Goal: Task Accomplishment & Management: Manage account settings

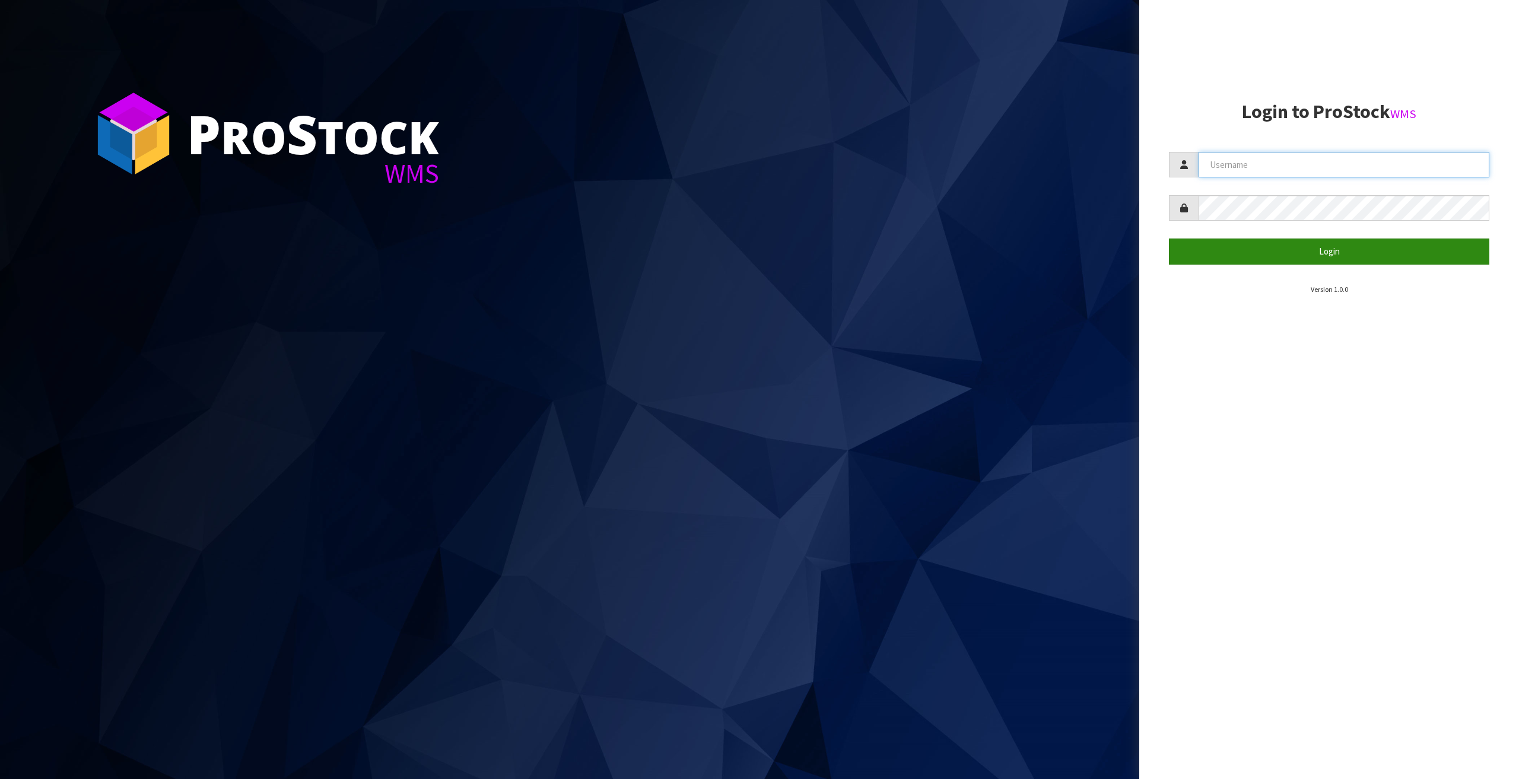
type input "ELITESCREENS"
click at [1342, 249] on button "Login" at bounding box center [1329, 252] width 320 height 26
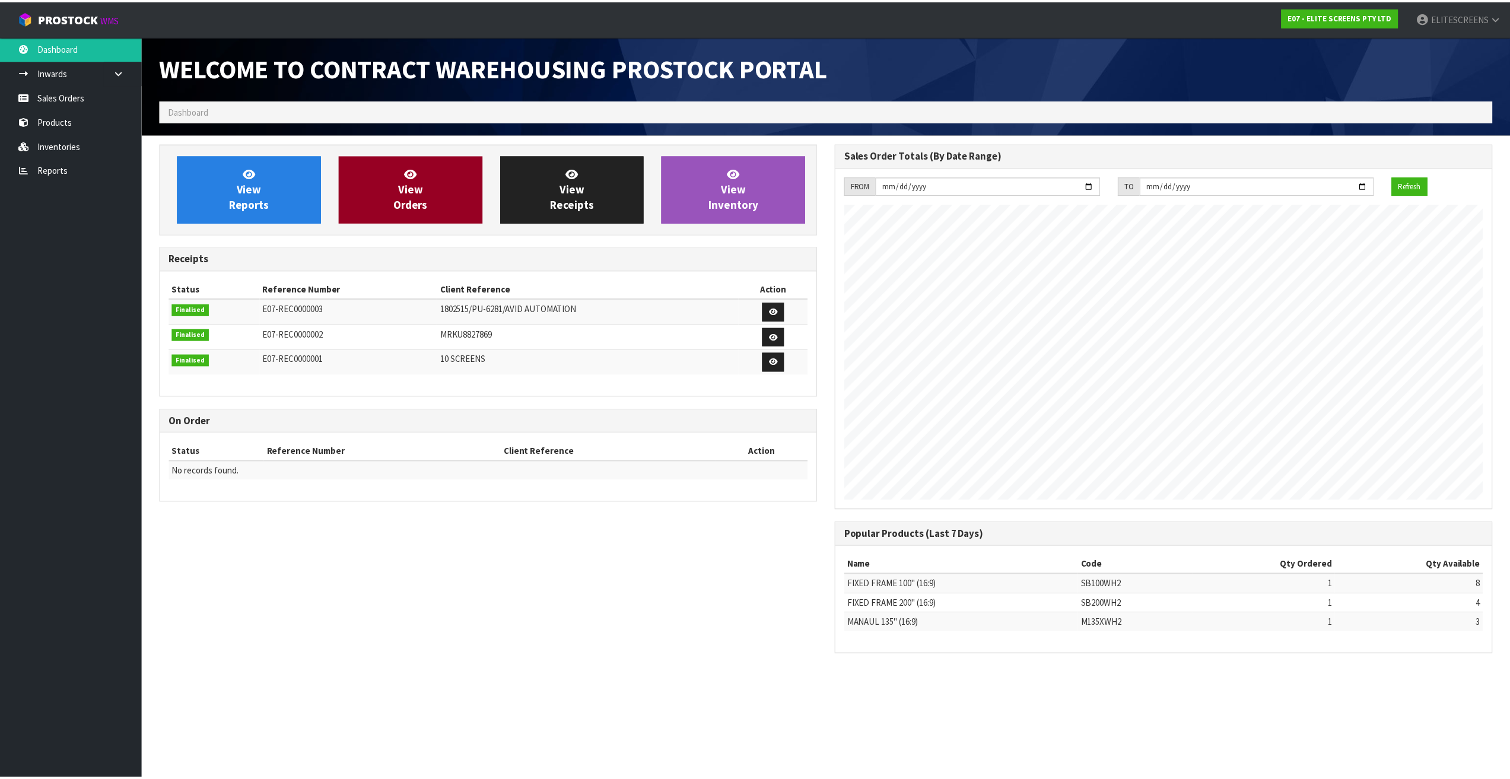
scroll to position [523, 679]
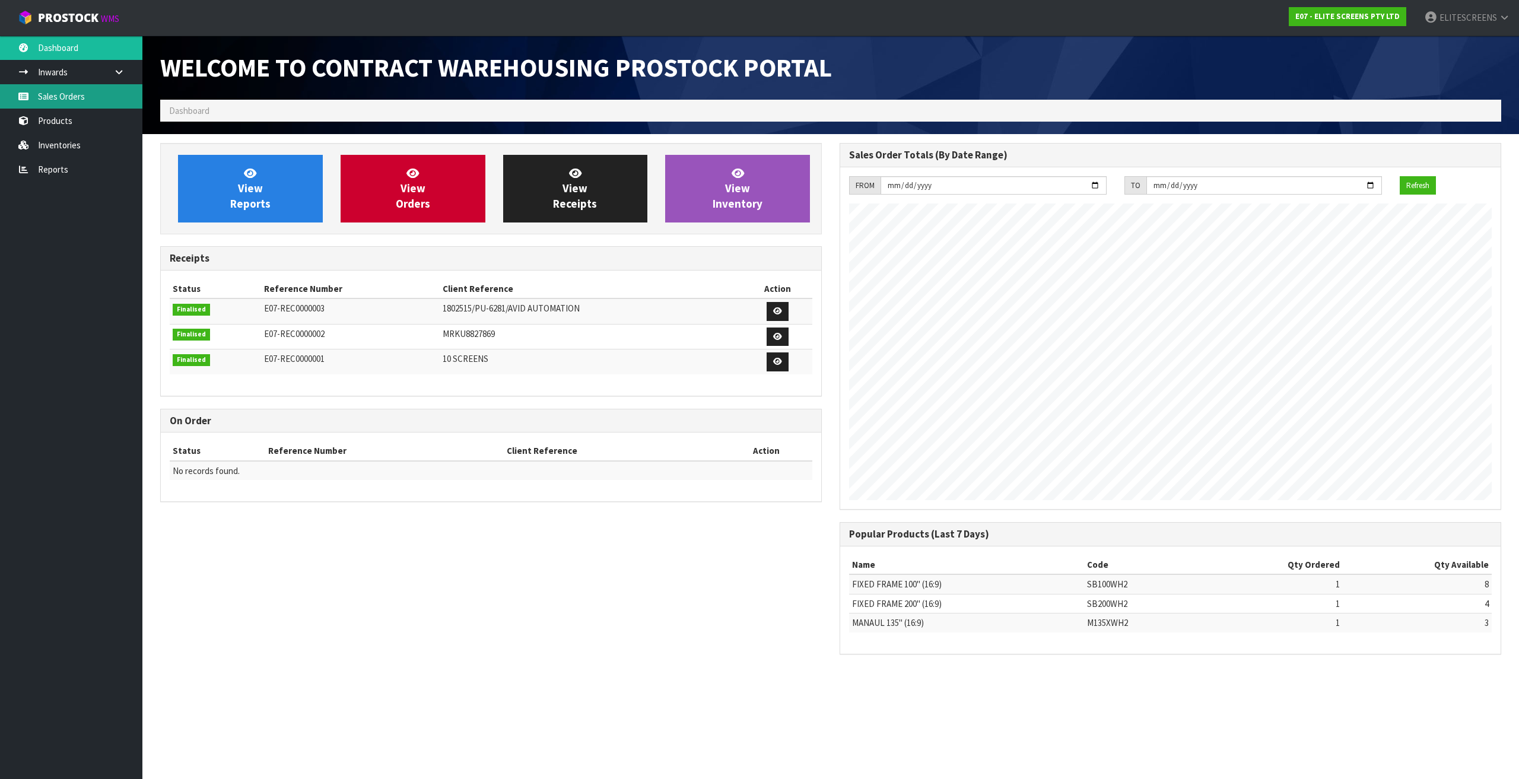
click at [70, 92] on link "Sales Orders" at bounding box center [71, 96] width 142 height 24
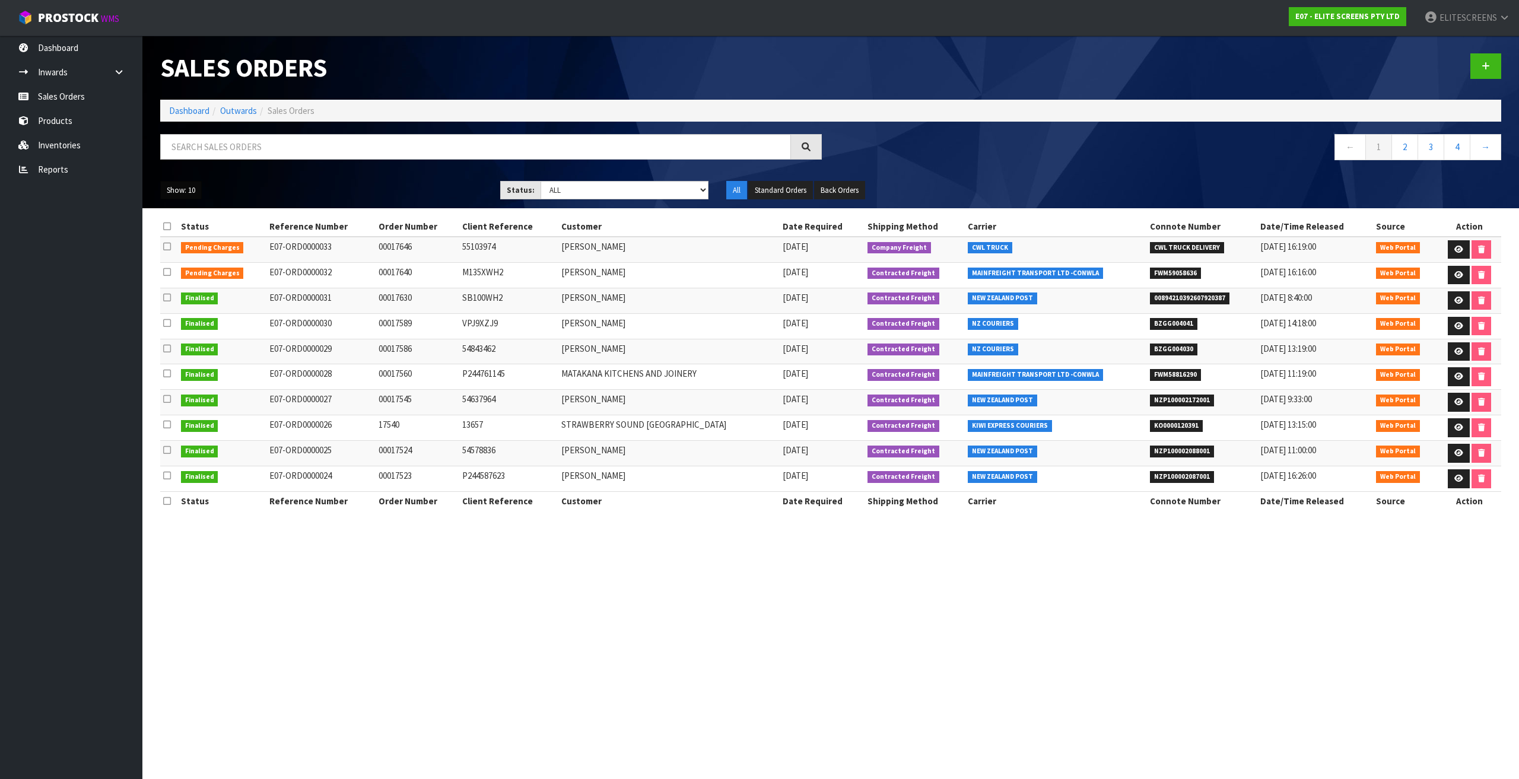
click at [194, 191] on button "Show: 10" at bounding box center [181, 190] width 42 height 19
click at [179, 259] on link "50" at bounding box center [208, 261] width 94 height 16
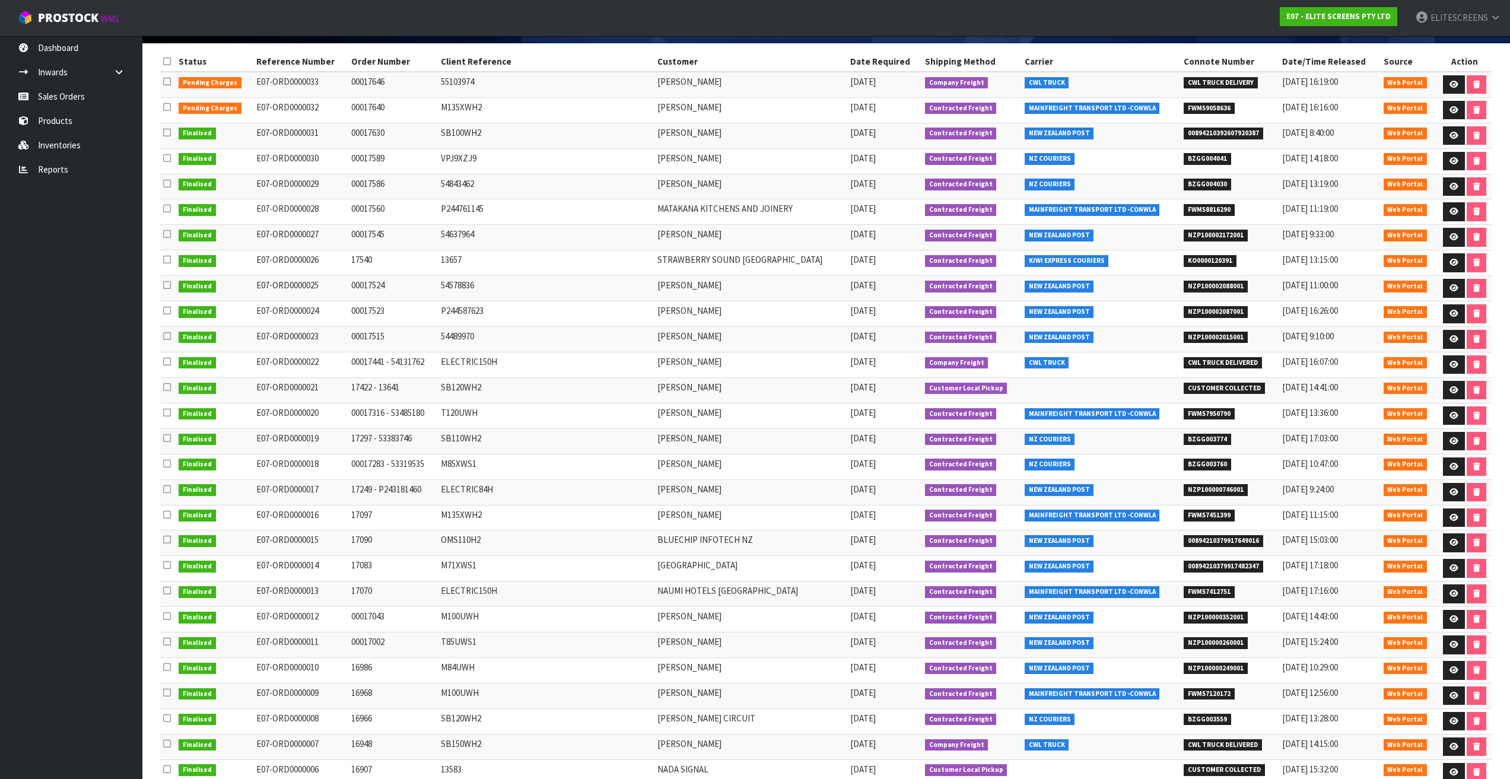
scroll to position [178, 0]
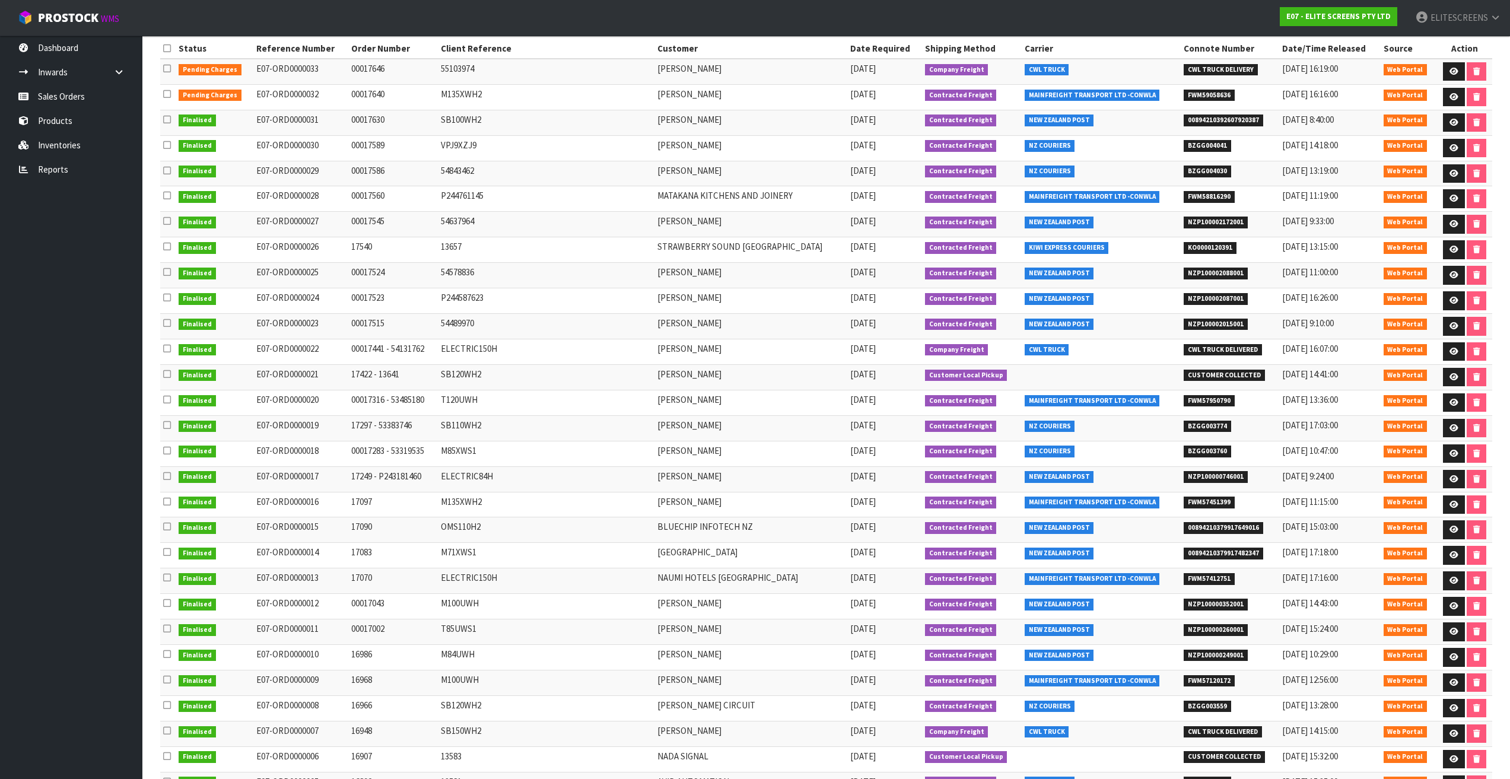
drag, startPoint x: 850, startPoint y: 71, endPoint x: 887, endPoint y: 112, distance: 55.9
click at [887, 112] on tbody "Pending Charges E07-ORD0000033 00017646 55103974 [PERSON_NAME] [DATE] Company F…" at bounding box center [826, 479] width 1332 height 841
drag, startPoint x: 858, startPoint y: 145, endPoint x: 885, endPoint y: 322, distance: 178.9
click at [885, 322] on tbody "Pending Charges E07-ORD0000033 00017646 55103974 [PERSON_NAME] [DATE] Company F…" at bounding box center [826, 479] width 1332 height 841
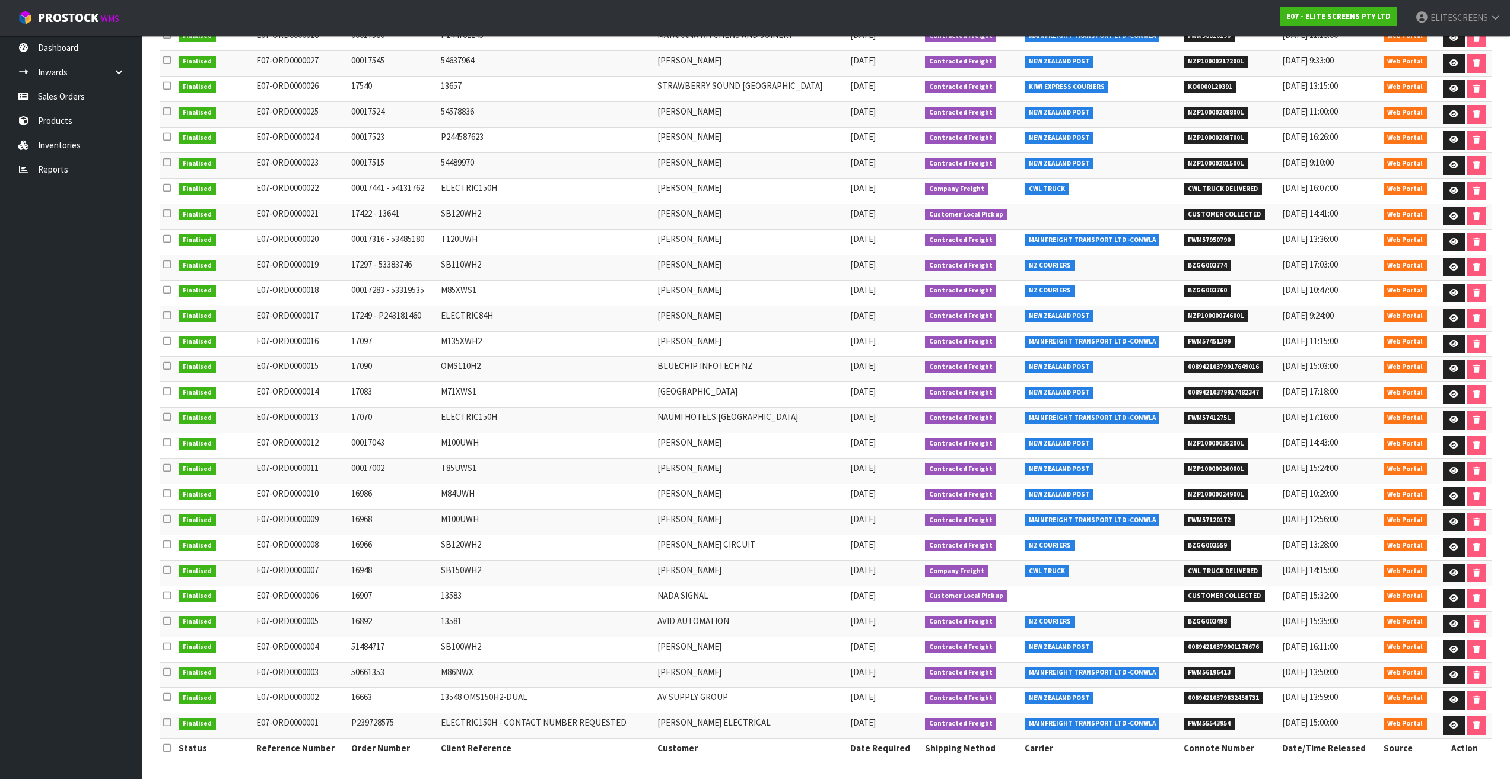
scroll to position [101, 0]
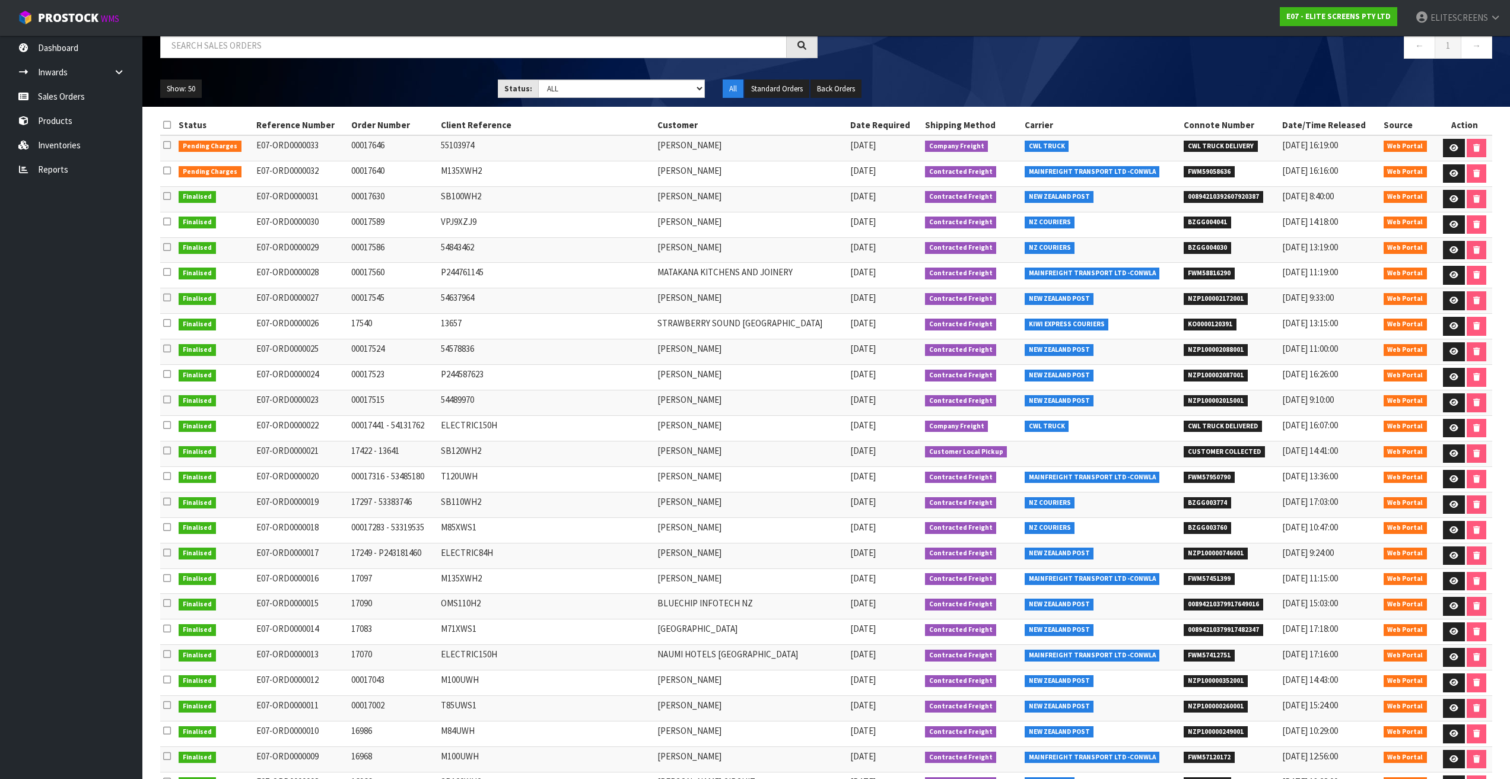
click at [777, 151] on td "[PERSON_NAME]" at bounding box center [750, 148] width 193 height 26
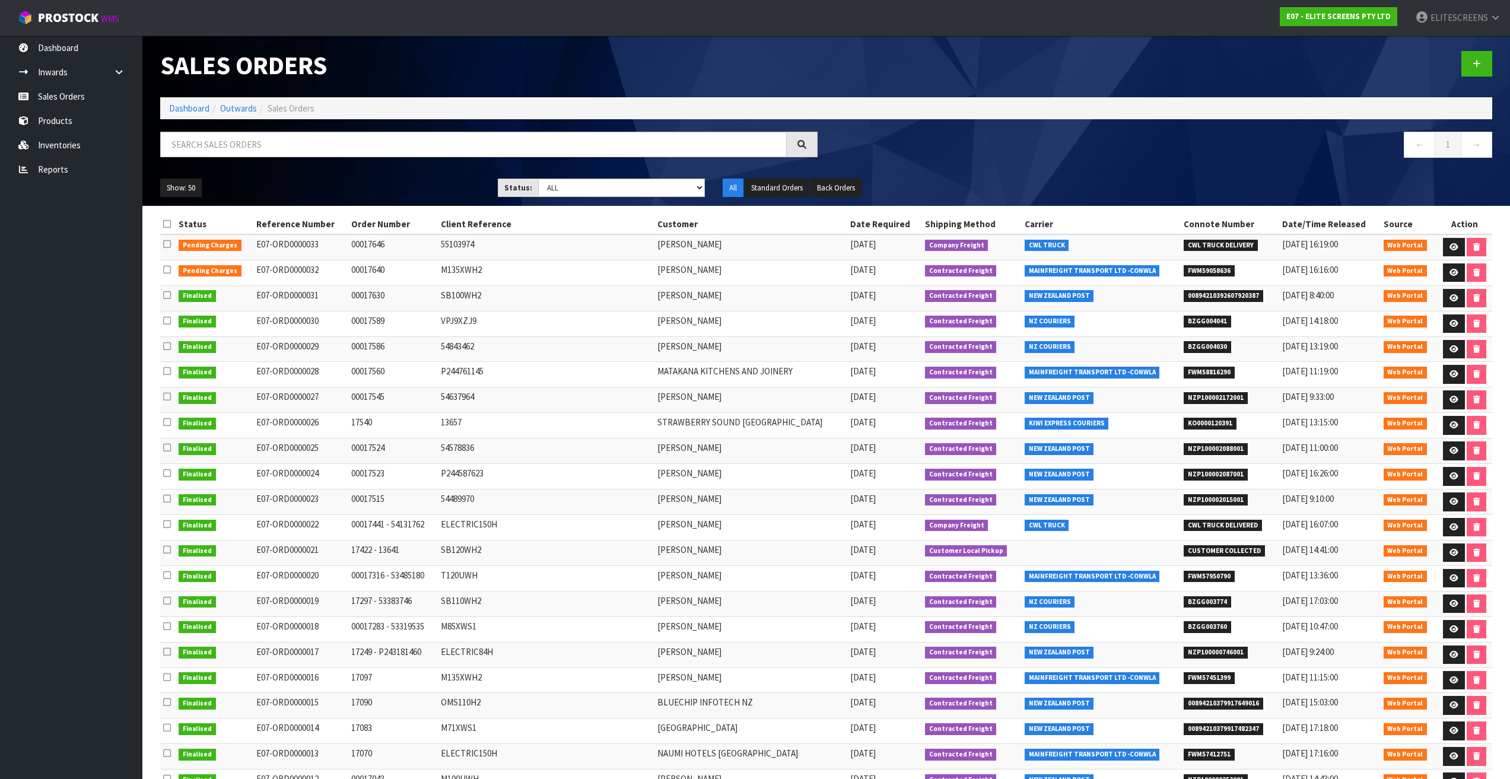
scroll to position [0, 0]
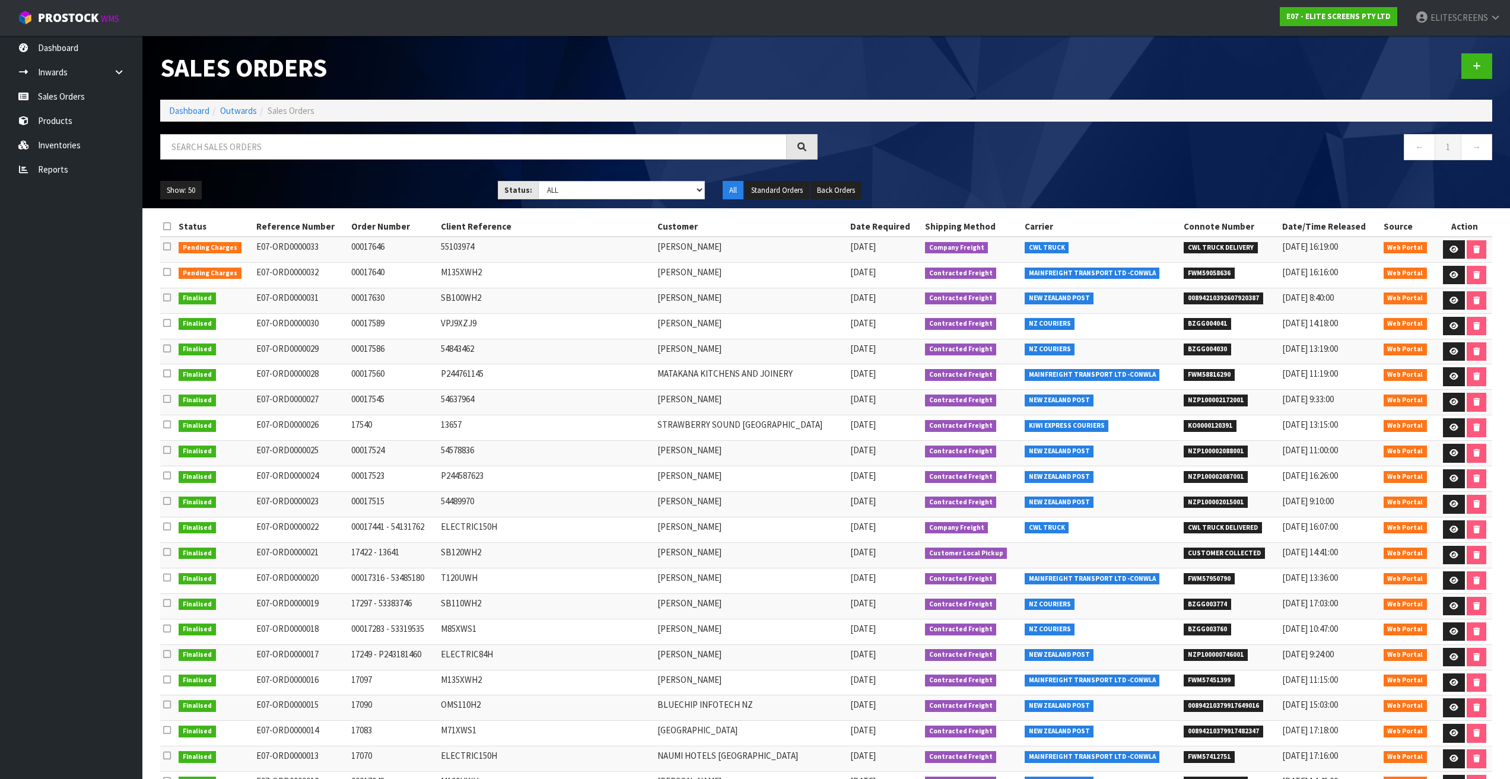
drag, startPoint x: 848, startPoint y: 246, endPoint x: 888, endPoint y: 295, distance: 62.8
click at [888, 295] on tbody "Pending Charges E07-ORD0000033 00017646 55103974 [PERSON_NAME] [DATE] Company F…" at bounding box center [826, 657] width 1332 height 841
drag, startPoint x: 847, startPoint y: 324, endPoint x: 885, endPoint y: 510, distance: 190.1
click at [885, 510] on tbody "Pending Charges E07-ORD0000033 00017646 55103974 [PERSON_NAME] [DATE] Company F…" at bounding box center [826, 657] width 1332 height 841
click at [806, 347] on td "[PERSON_NAME]" at bounding box center [750, 352] width 193 height 26
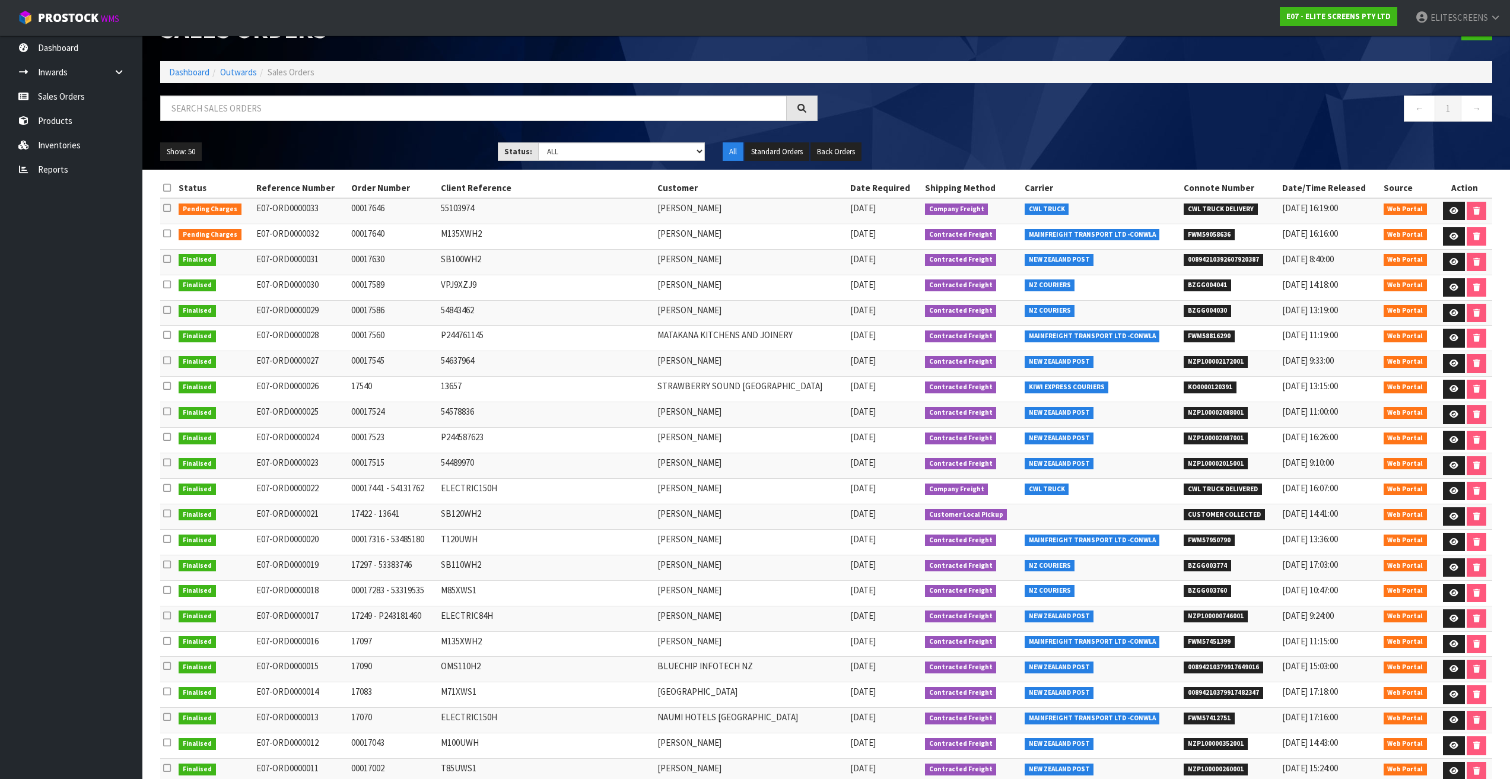
scroll to position [59, 0]
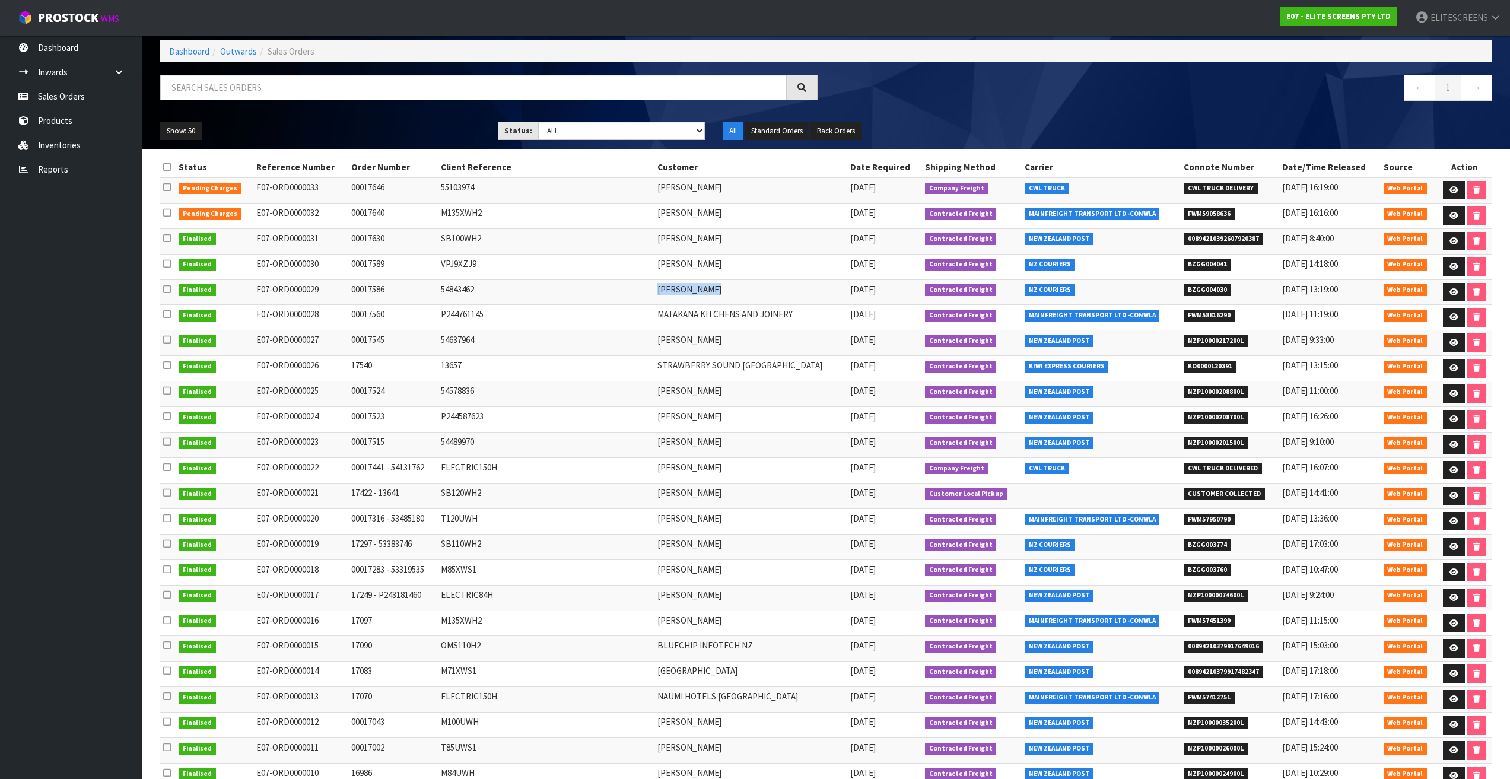
drag, startPoint x: 675, startPoint y: 288, endPoint x: 731, endPoint y: 291, distance: 56.4
click at [731, 291] on td "[PERSON_NAME]" at bounding box center [750, 292] width 193 height 26
click at [474, 210] on td "M135XWH2" at bounding box center [546, 216] width 217 height 26
click at [476, 242] on td "SB100WH2" at bounding box center [546, 241] width 217 height 26
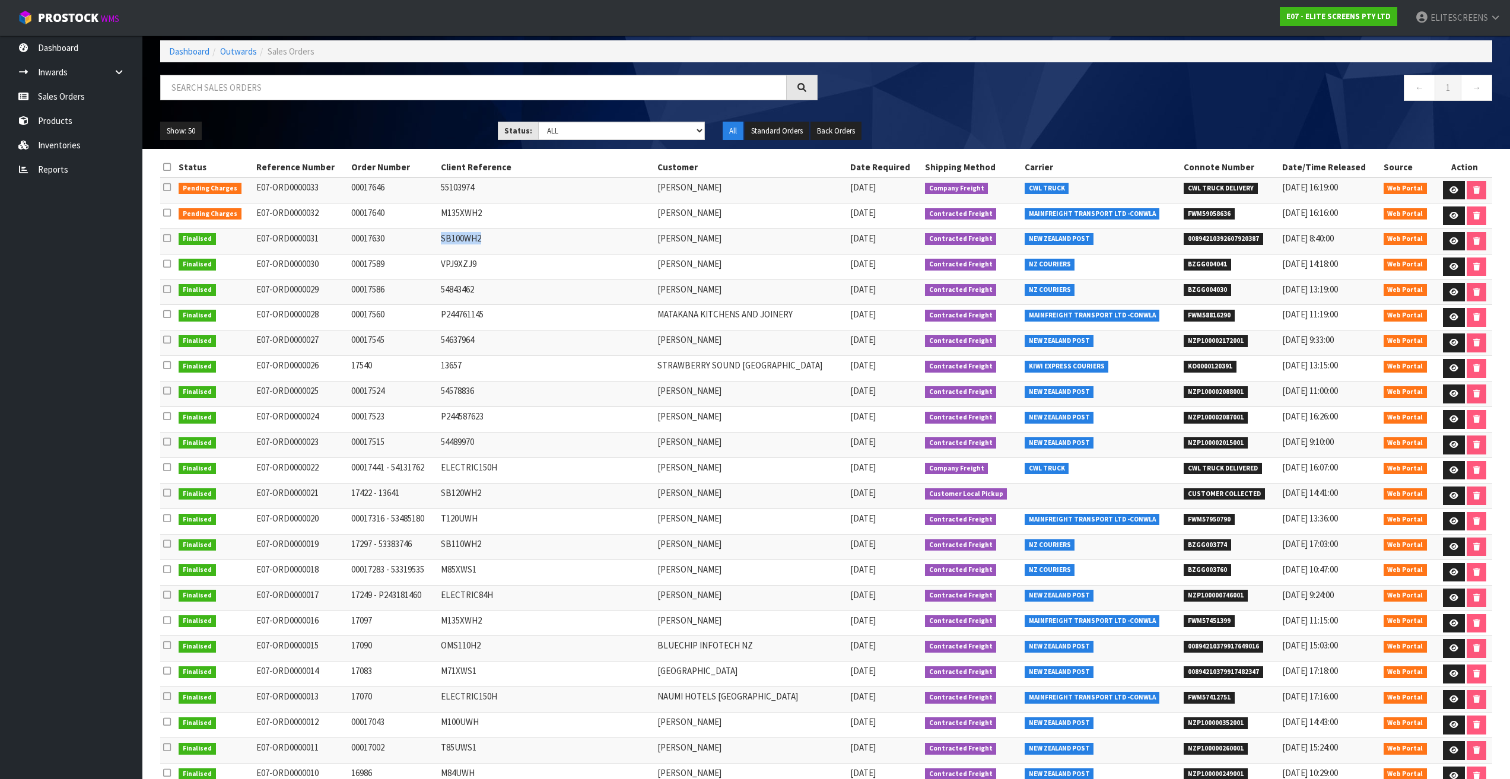
click at [476, 242] on td "SB100WH2" at bounding box center [546, 241] width 217 height 26
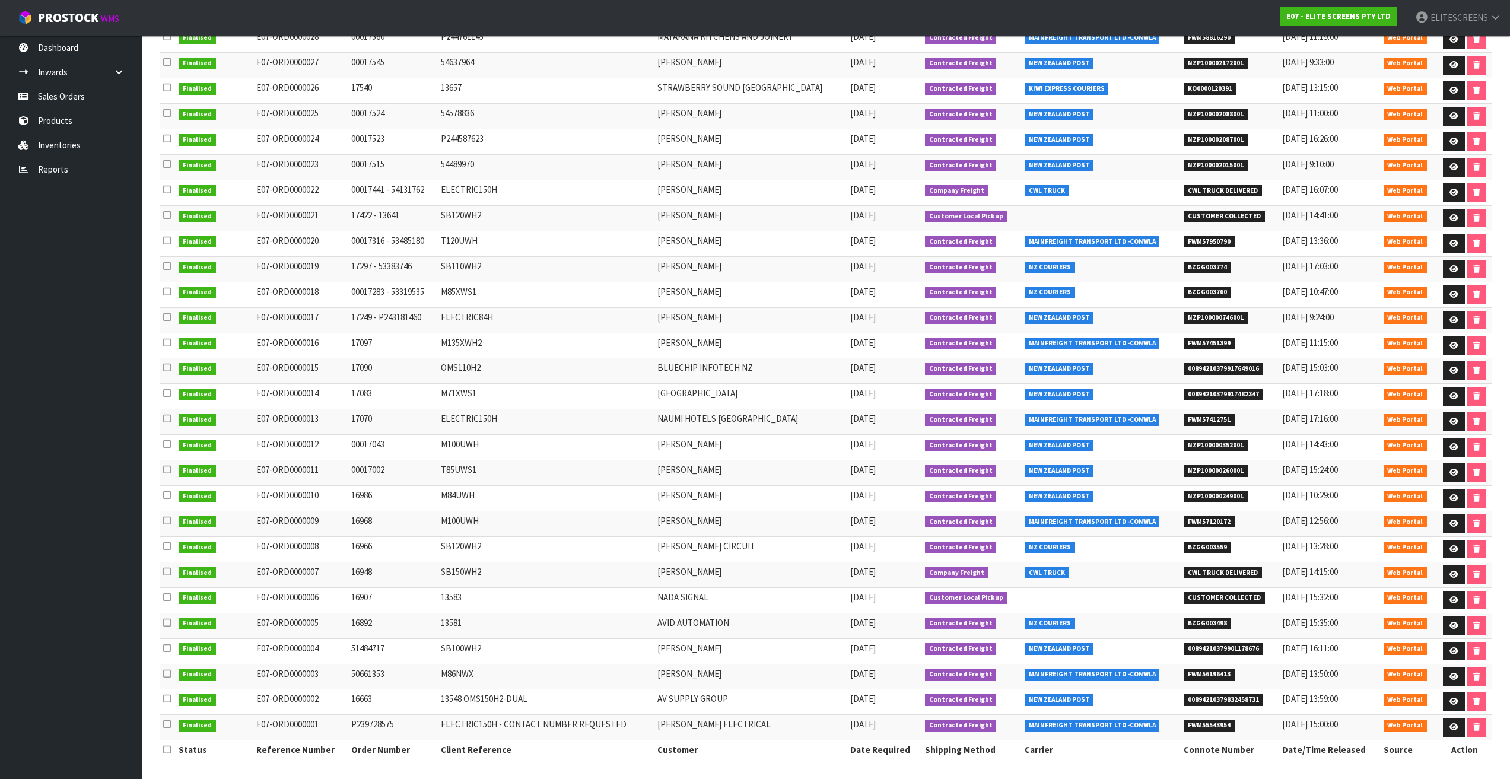
scroll to position [339, 0]
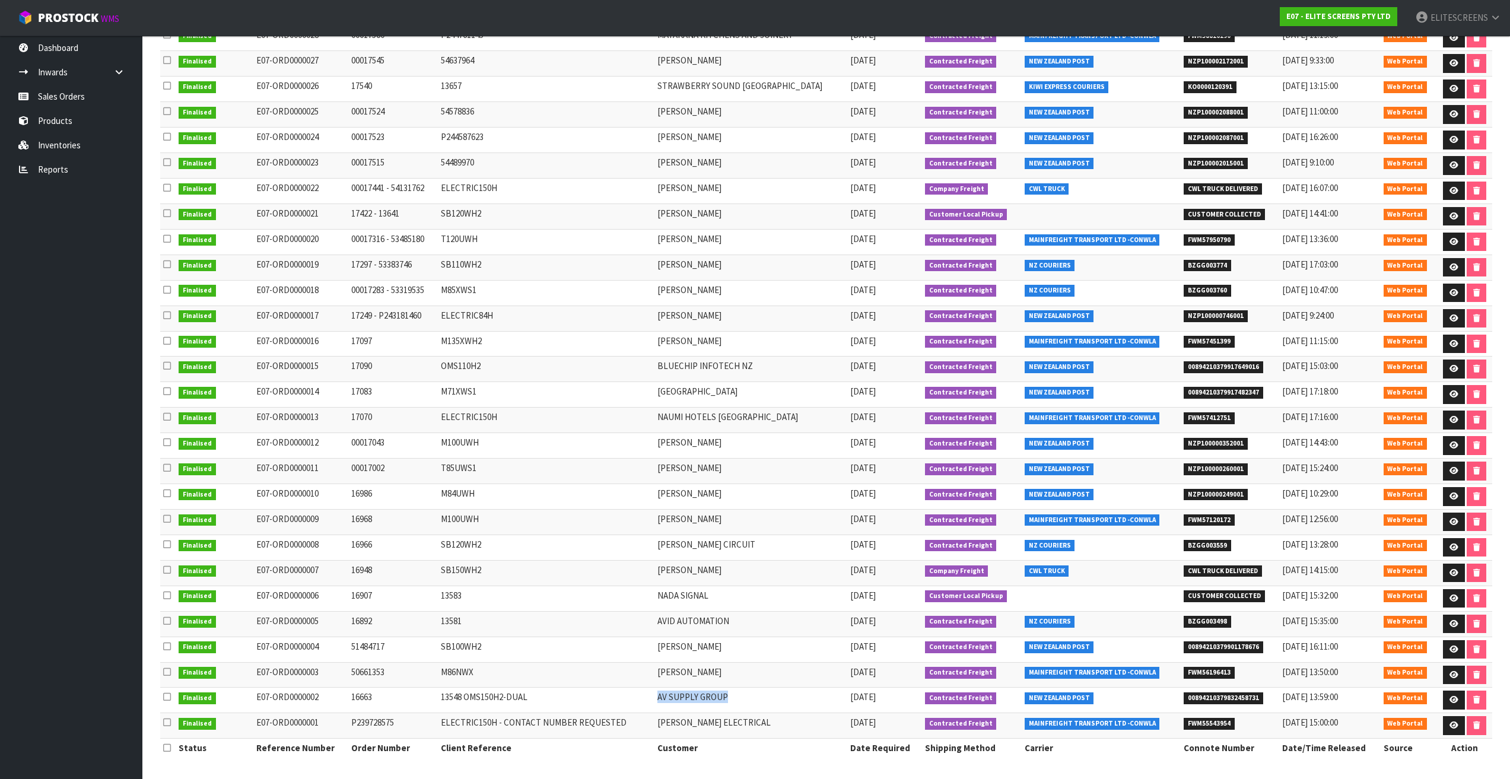
drag, startPoint x: 675, startPoint y: 695, endPoint x: 743, endPoint y: 701, distance: 68.5
click at [743, 701] on td "AV SUPPLY GROUP" at bounding box center [750, 701] width 193 height 26
click at [688, 209] on td "[PERSON_NAME]" at bounding box center [750, 217] width 193 height 26
click at [687, 212] on td "[PERSON_NAME]" at bounding box center [750, 217] width 193 height 26
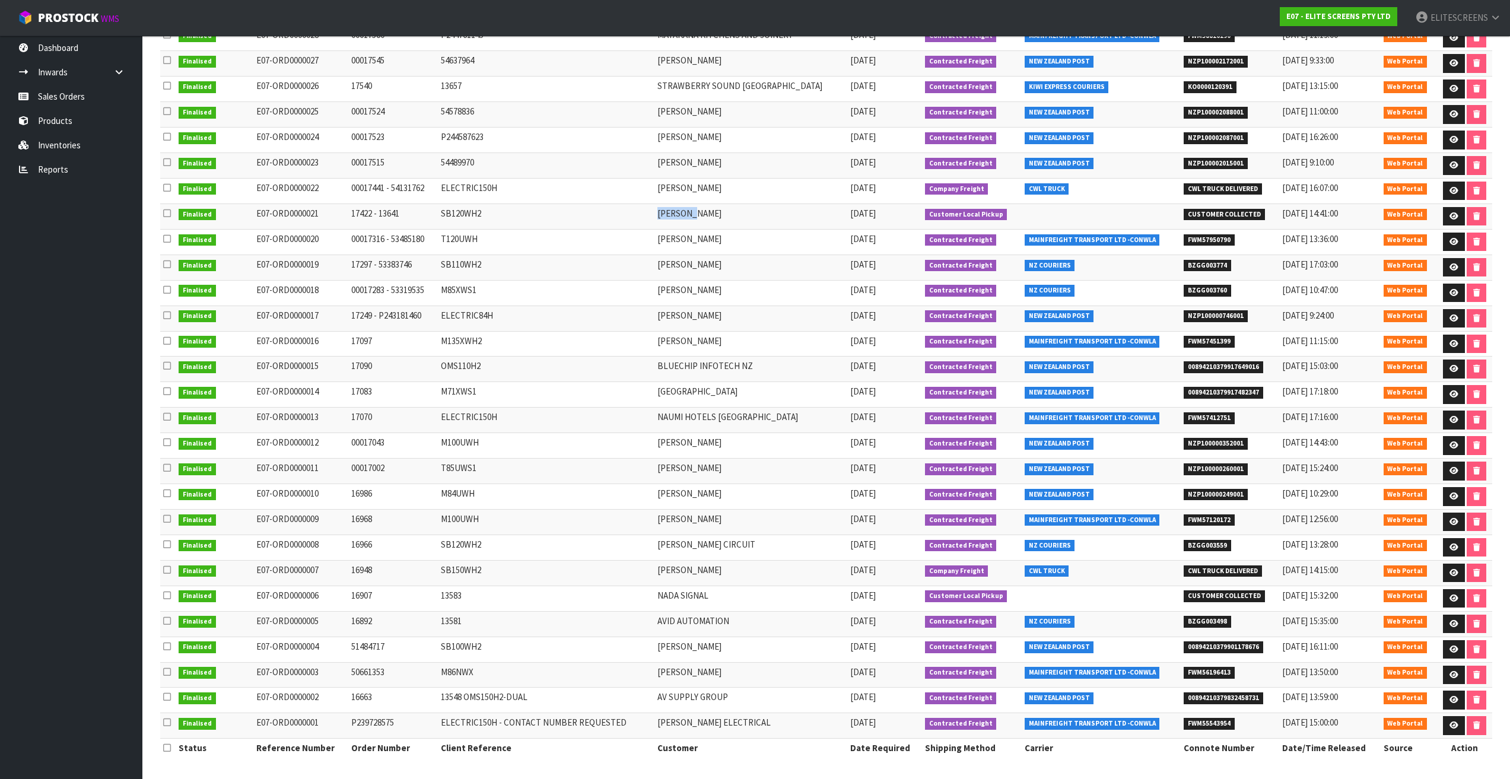
click at [687, 212] on td "[PERSON_NAME]" at bounding box center [750, 217] width 193 height 26
copy td "[PERSON_NAME]"
click at [770, 272] on td "[PERSON_NAME]" at bounding box center [750, 268] width 193 height 26
drag, startPoint x: 676, startPoint y: 697, endPoint x: 714, endPoint y: 698, distance: 38.0
click at [714, 698] on td "AV SUPPLY GROUP" at bounding box center [750, 701] width 193 height 26
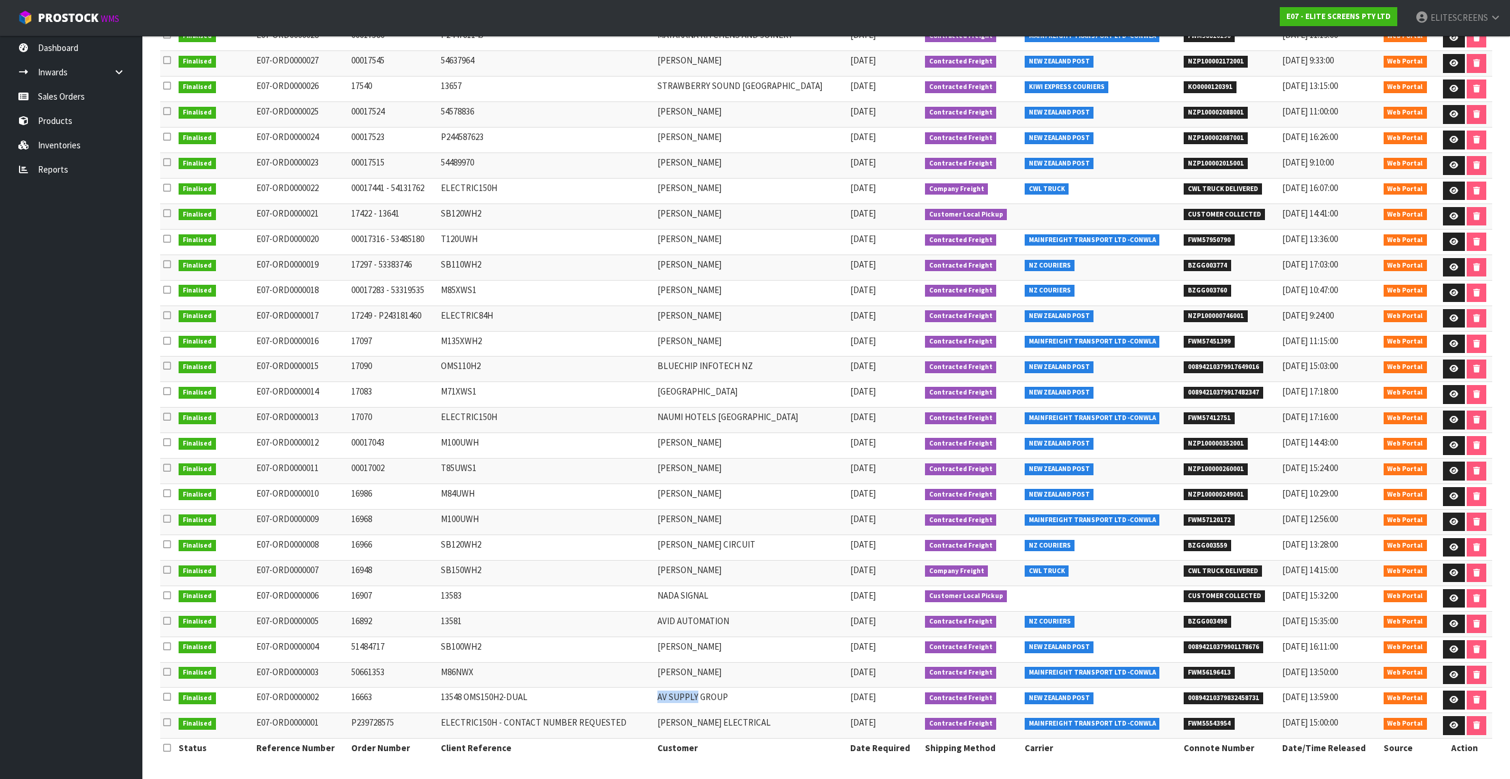
copy td "AV SUPPLY"
click at [710, 673] on td "[PERSON_NAME]" at bounding box center [750, 675] width 193 height 26
drag, startPoint x: 675, startPoint y: 720, endPoint x: 728, endPoint y: 723, distance: 52.9
click at [728, 723] on td "[PERSON_NAME] ELECTRICAL" at bounding box center [750, 726] width 193 height 26
copy td "[PERSON_NAME]"
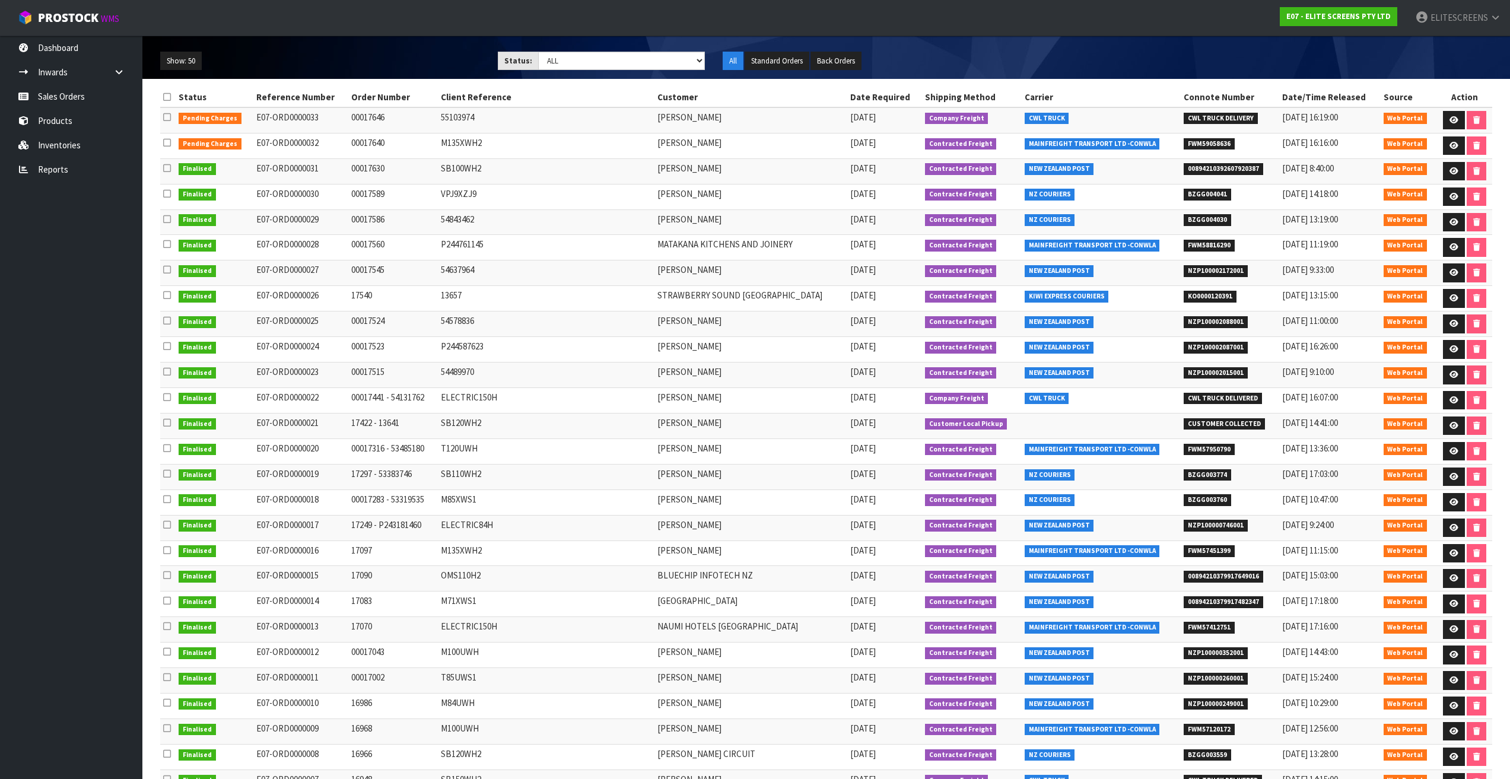
scroll to position [101, 0]
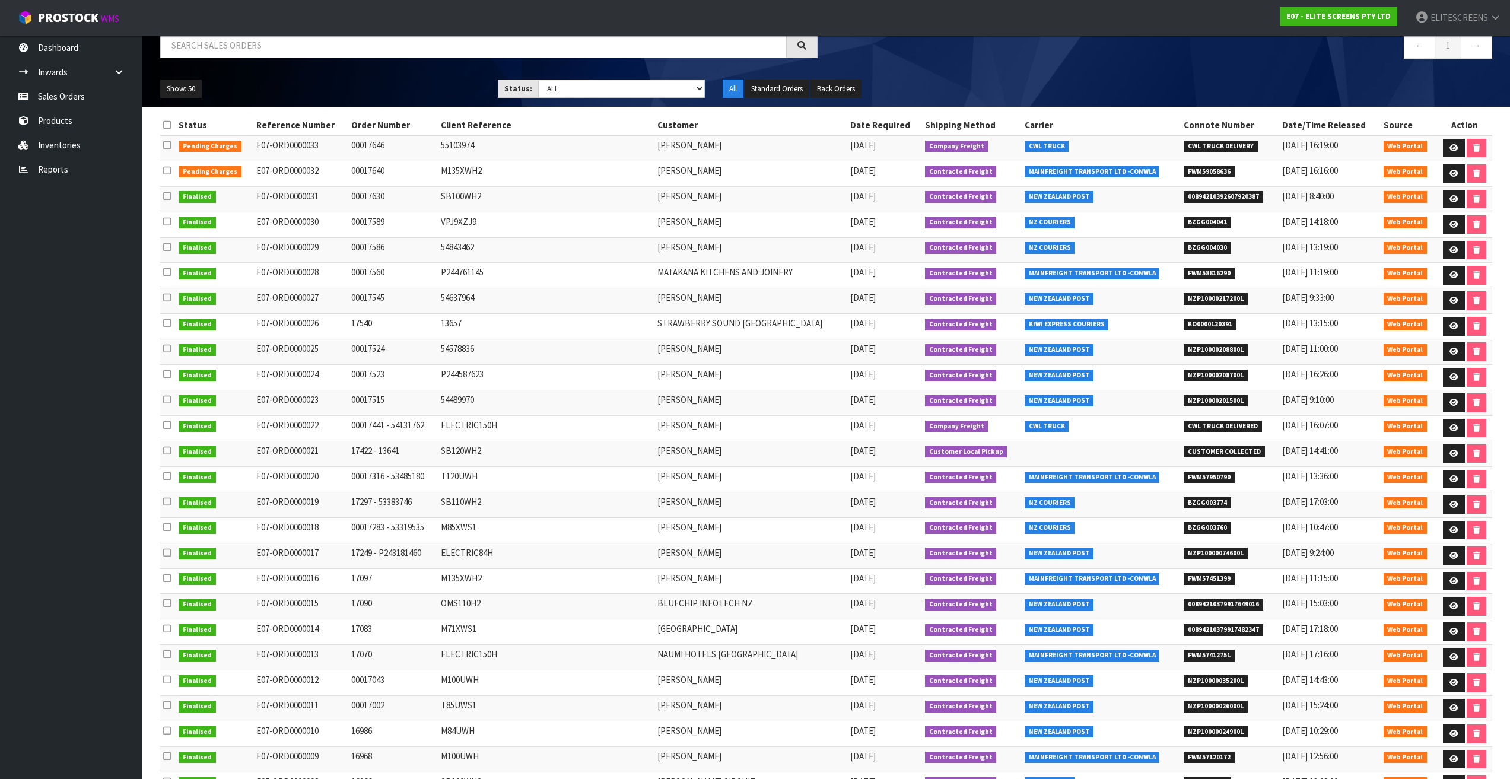
drag, startPoint x: 677, startPoint y: 221, endPoint x: 887, endPoint y: 404, distance: 278.4
click at [887, 404] on tbody "Pending Charges E07-ORD0000033 00017646 55103974 [PERSON_NAME] [DATE] Company F…" at bounding box center [826, 555] width 1332 height 841
click at [758, 270] on td "MATAKANA KITCHENS AND JOINERY" at bounding box center [750, 276] width 193 height 26
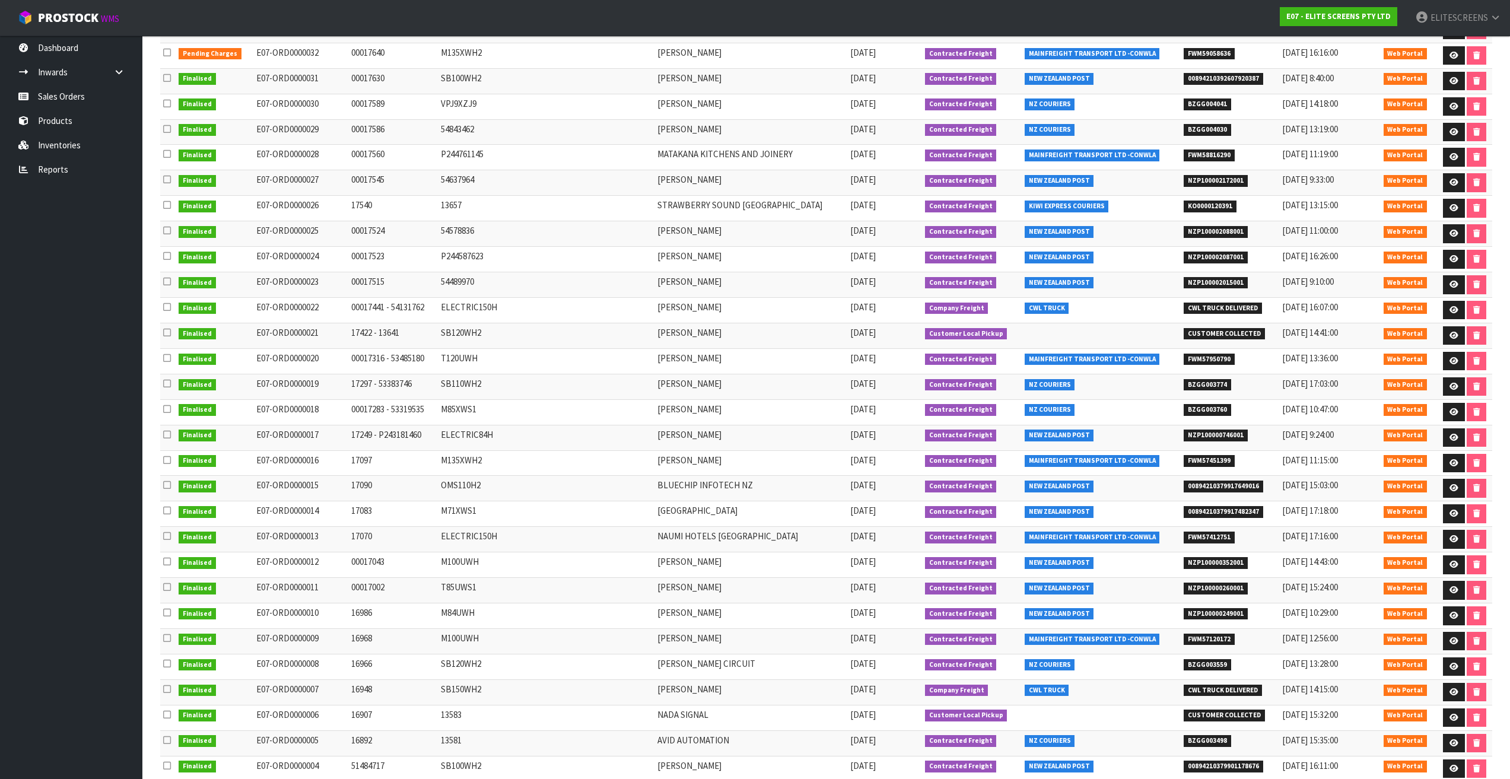
scroll to position [339, 0]
